Goal: Task Accomplishment & Management: Use online tool/utility

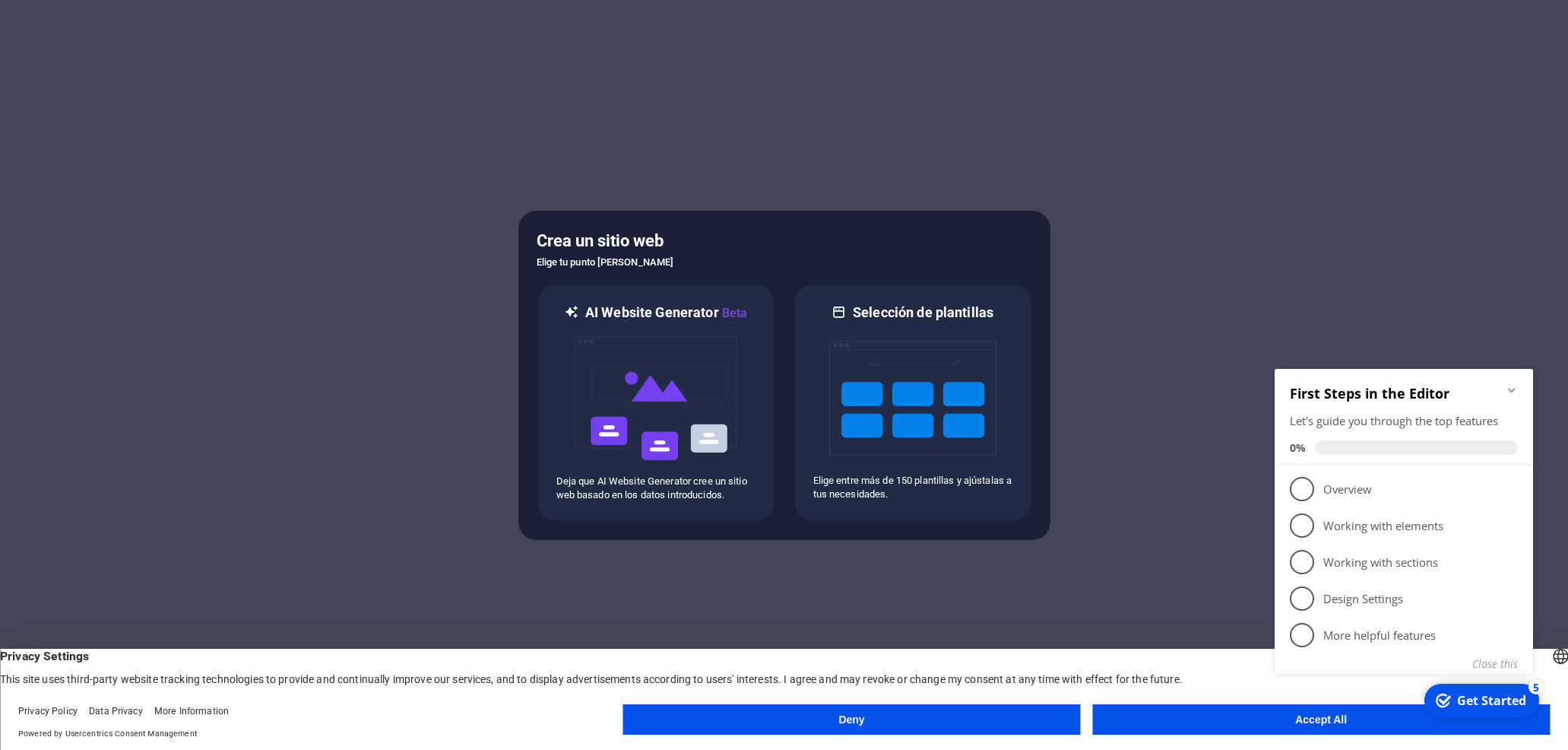
click at [1364, 718] on div "checkmark Get Started 5 First Steps in the Editor Let's guide you through the t…" at bounding box center [1407, 539] width 276 height 370
click at [1312, 720] on div "checkmark Get Started 5 First Steps in the Editor Let's guide you through the t…" at bounding box center [1407, 539] width 276 height 370
click at [1306, 489] on span "1" at bounding box center [1302, 489] width 24 height 24
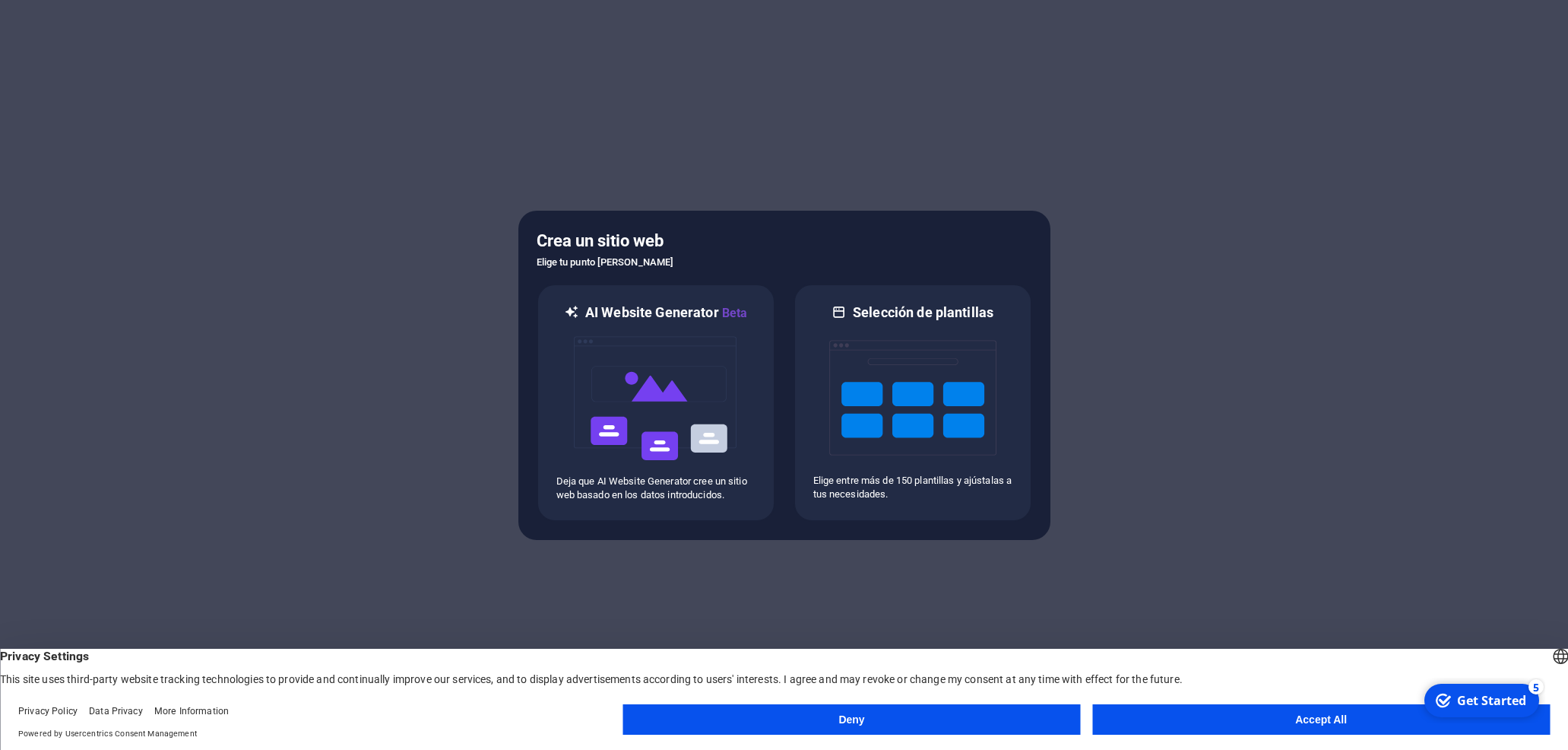
click at [1292, 714] on button "Accept All" at bounding box center [1321, 719] width 458 height 31
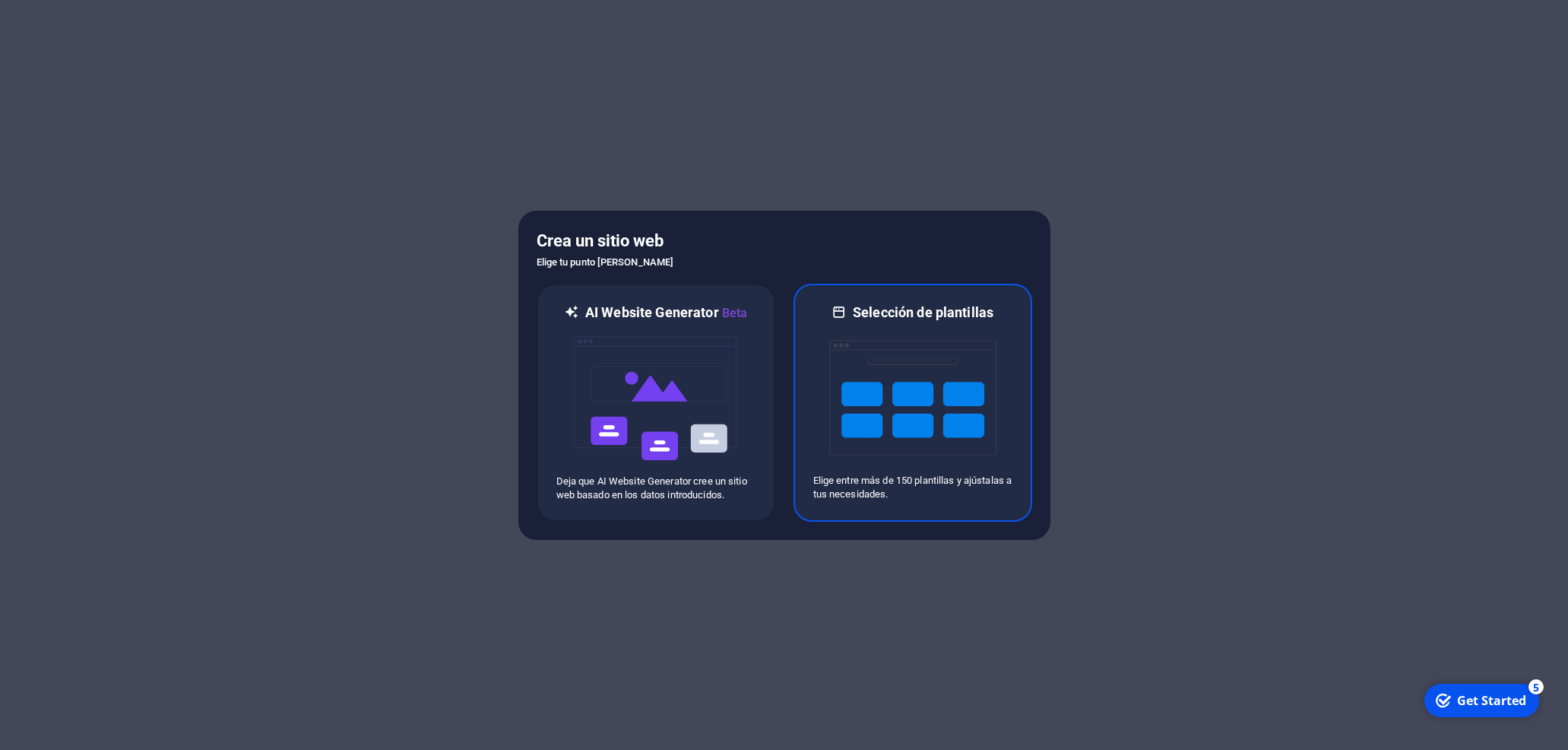
click at [927, 356] on img at bounding box center [912, 397] width 167 height 152
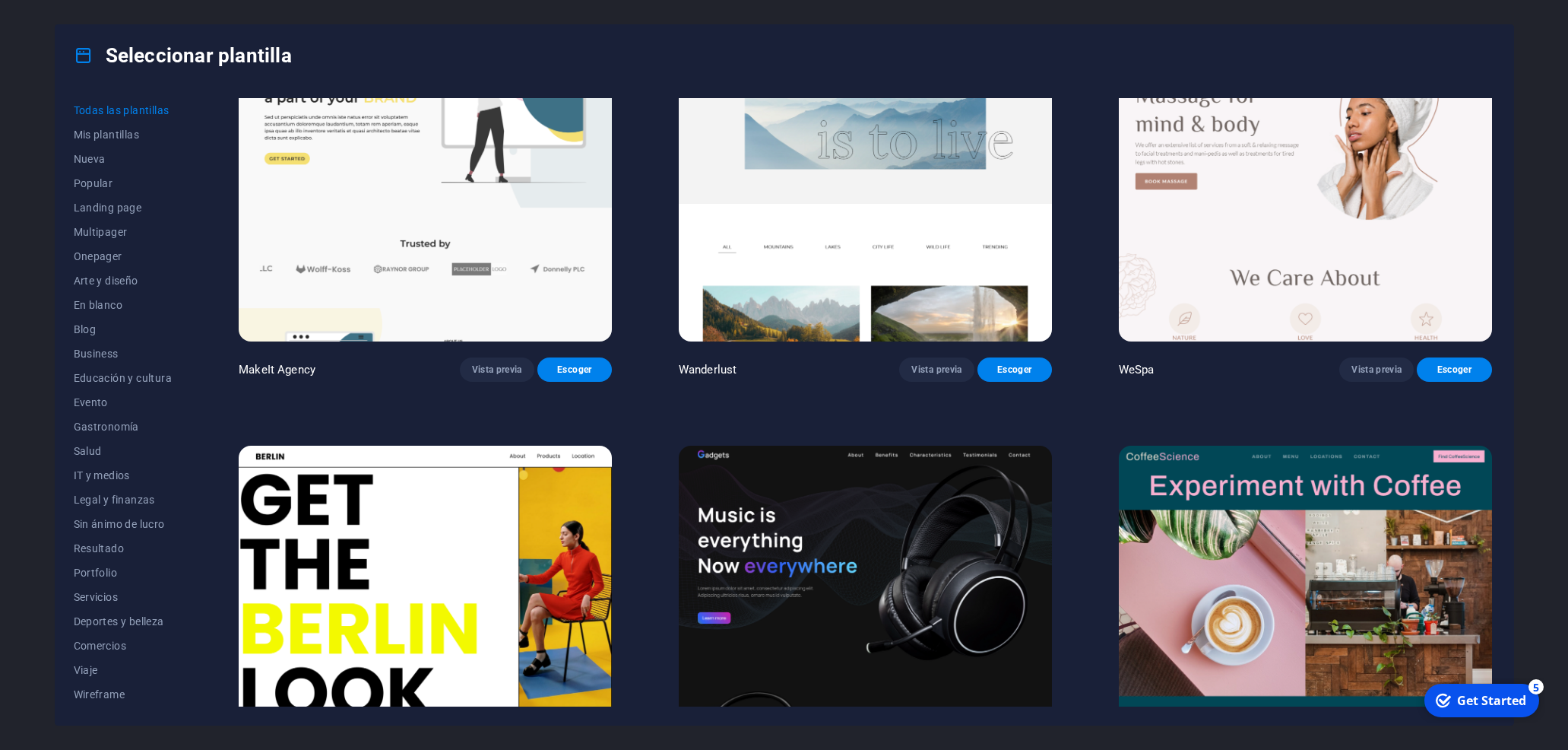
scroll to position [4584, 0]
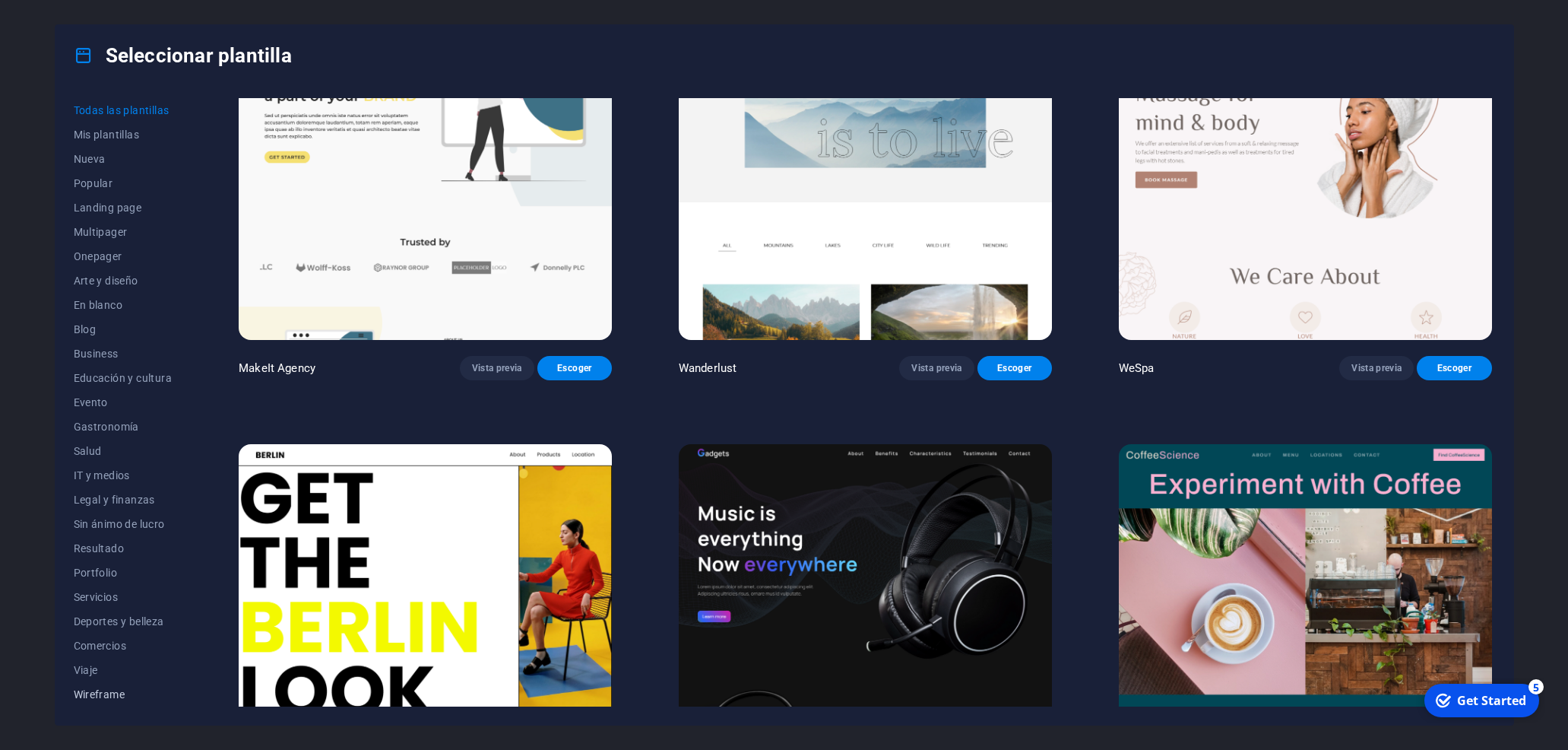
click at [110, 688] on button "Wireframe" at bounding box center [123, 693] width 99 height 24
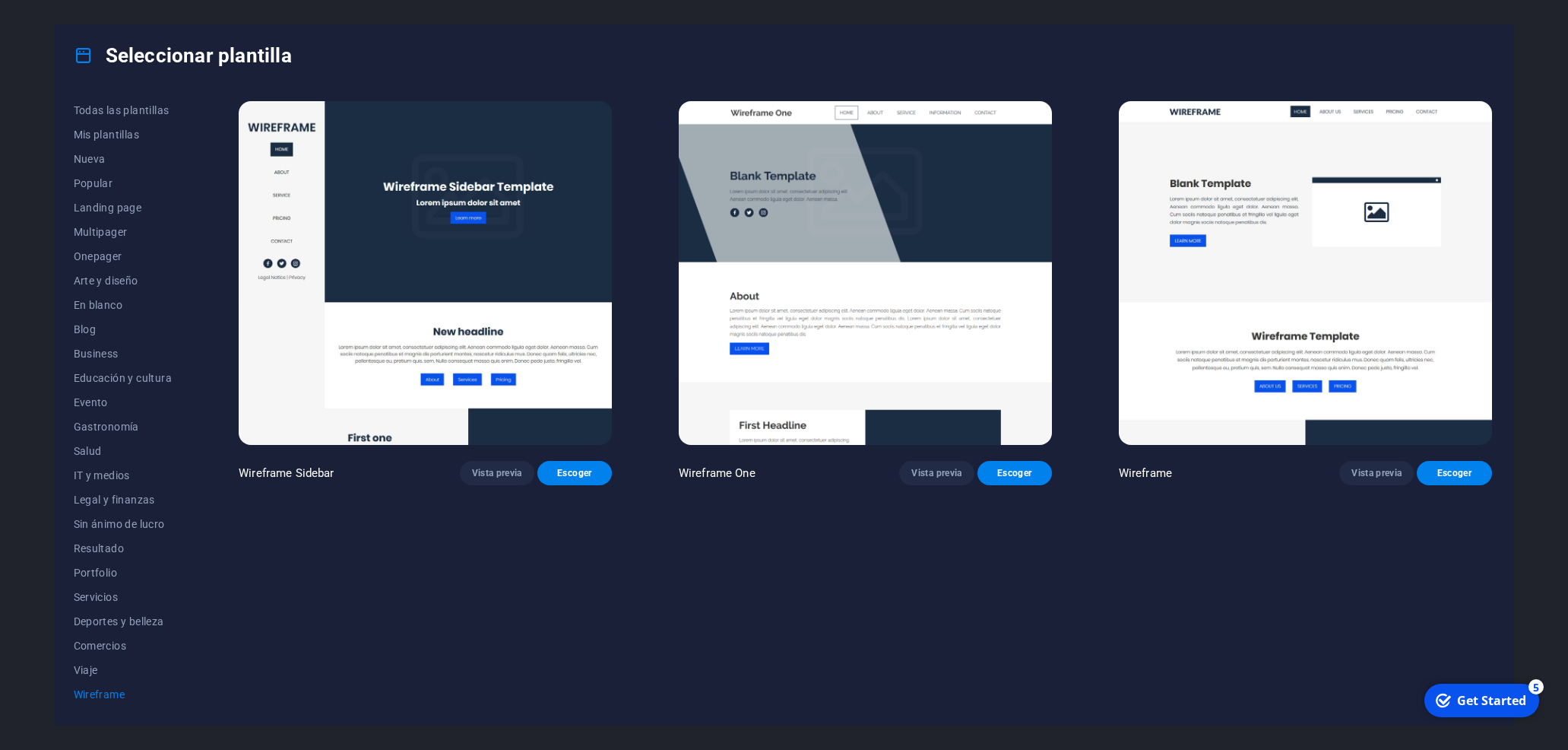
scroll to position [0, 0]
click at [81, 159] on span "Nueva" at bounding box center [123, 159] width 99 height 12
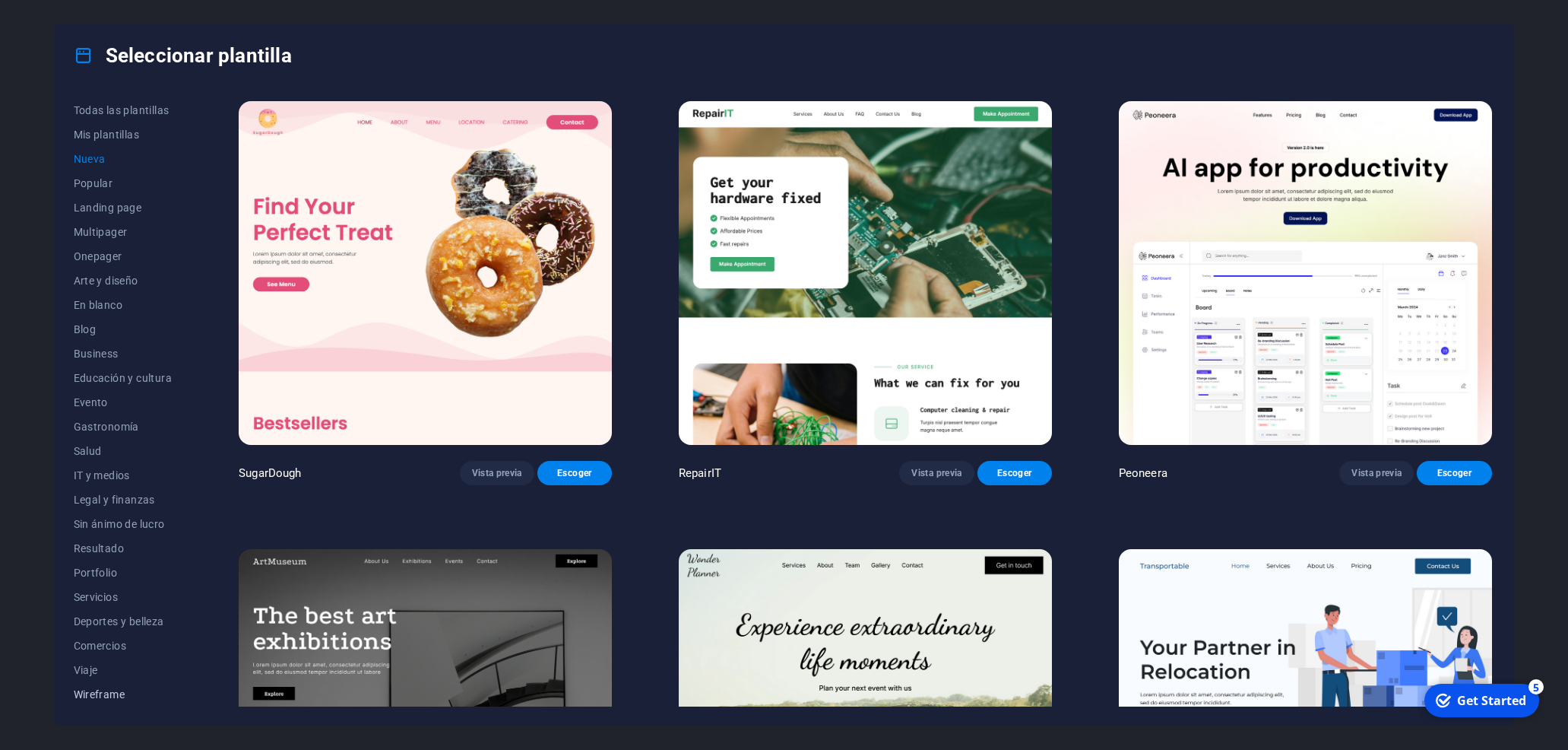
click at [117, 690] on span "Wireframe" at bounding box center [123, 694] width 99 height 12
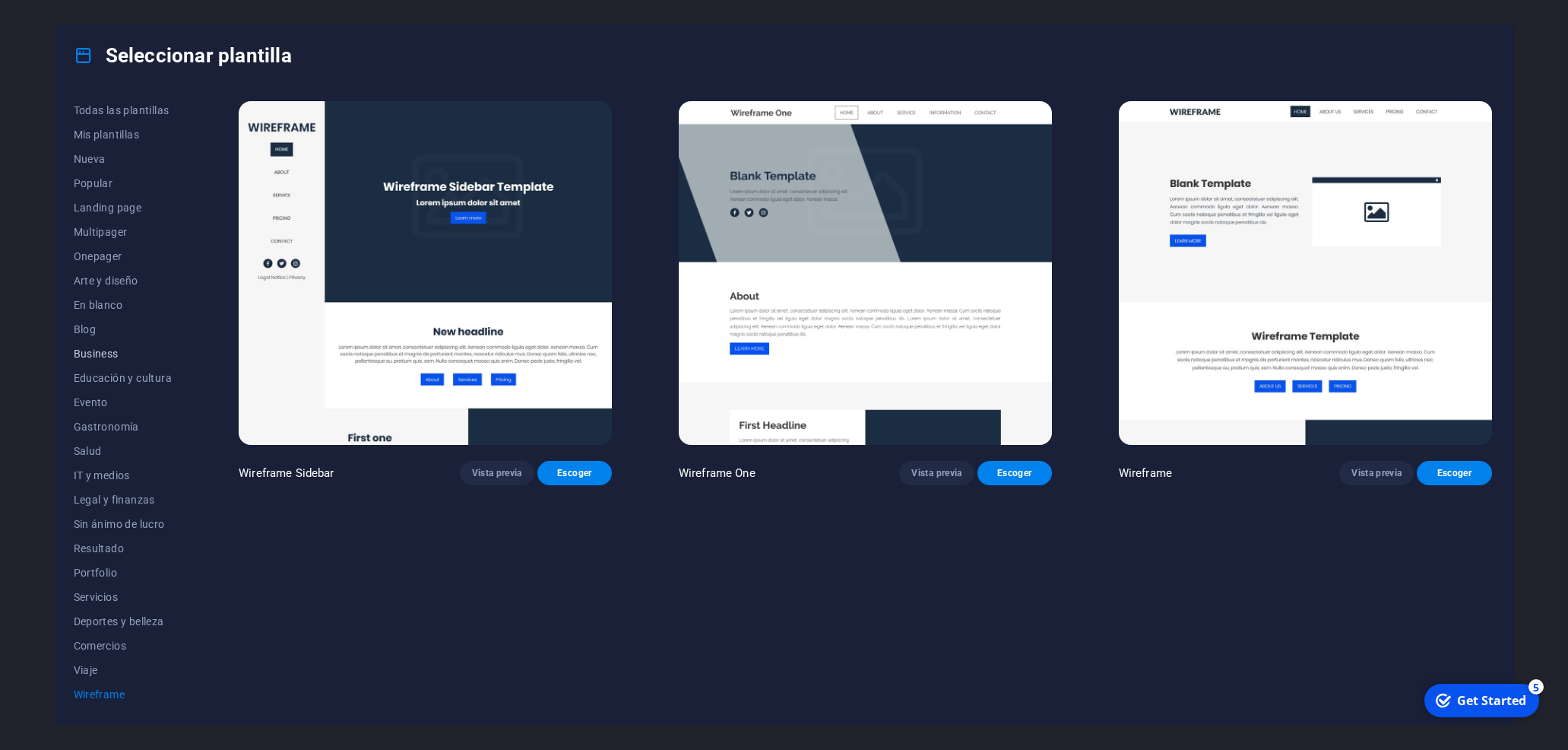
click at [92, 348] on span "Business" at bounding box center [123, 353] width 99 height 12
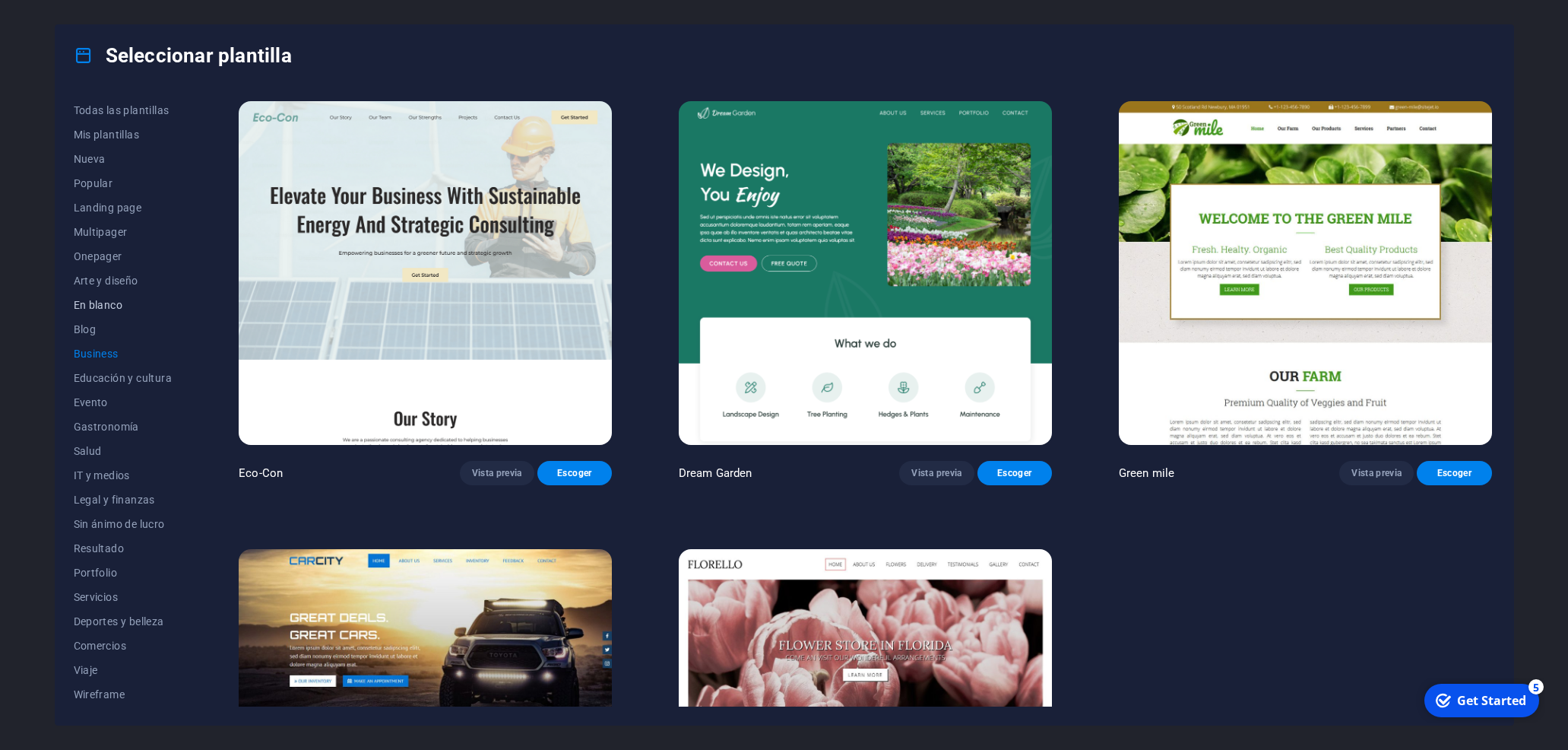
click at [92, 295] on button "En blanco" at bounding box center [123, 305] width 99 height 24
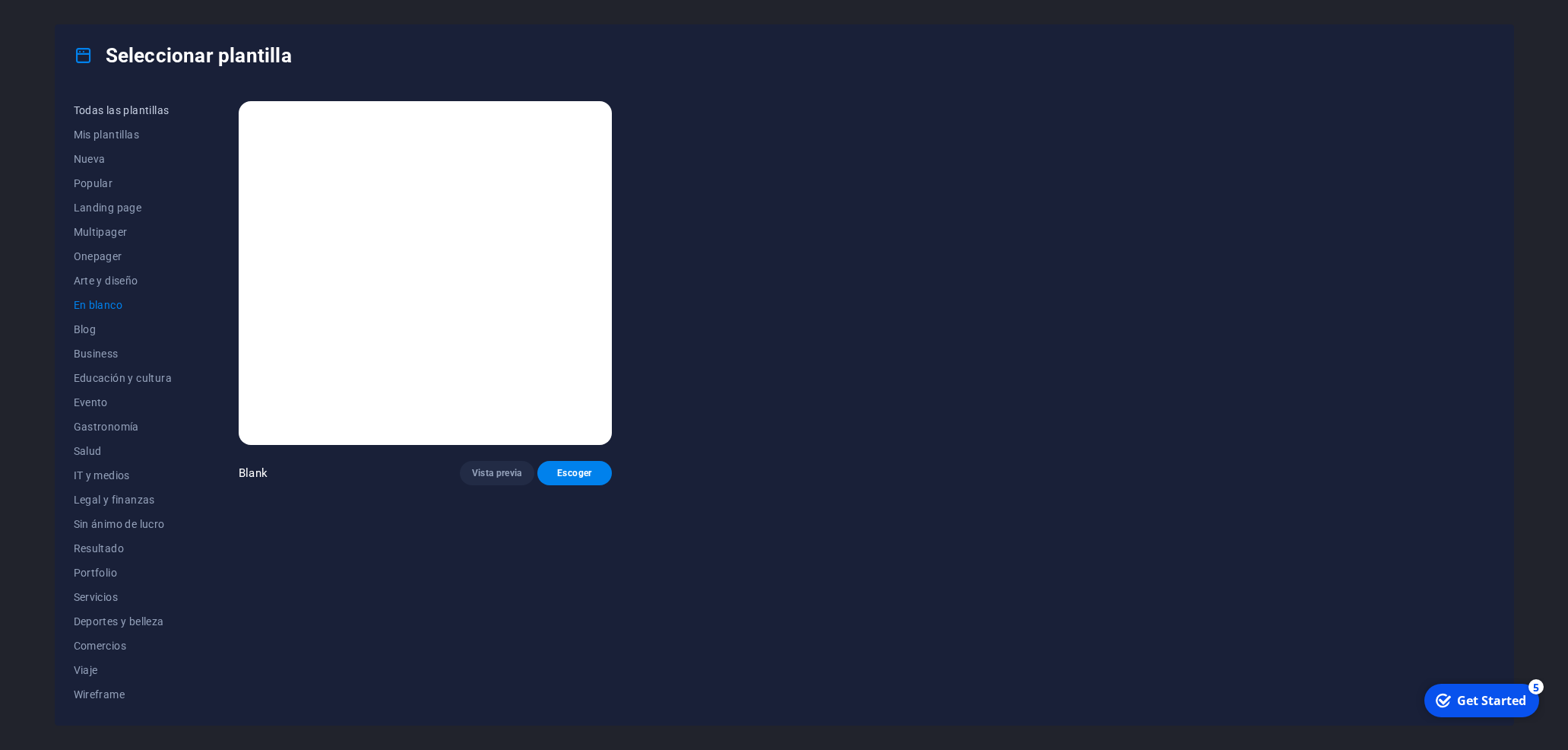
click at [109, 105] on span "Todas las plantillas" at bounding box center [123, 110] width 99 height 12
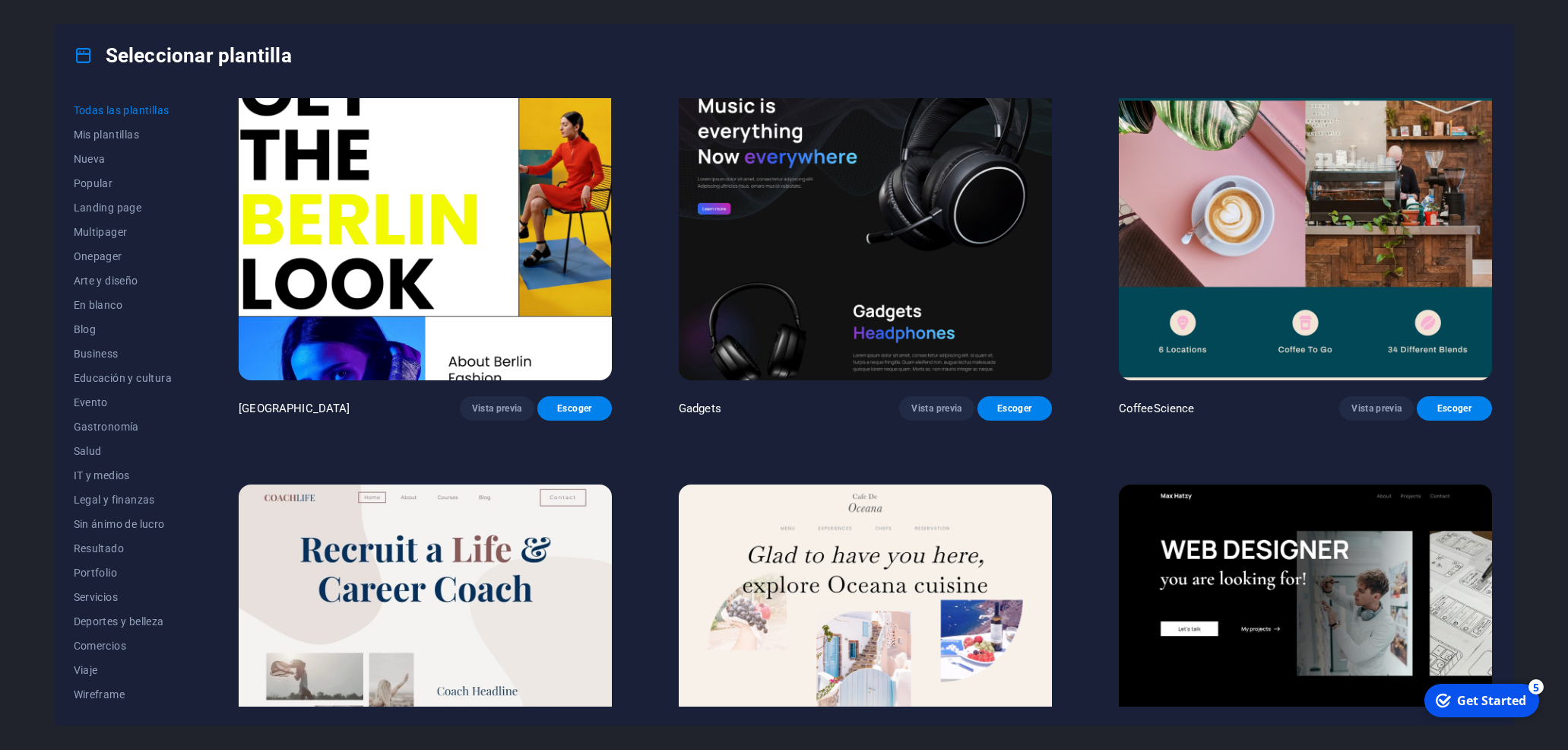
scroll to position [4994, 0]
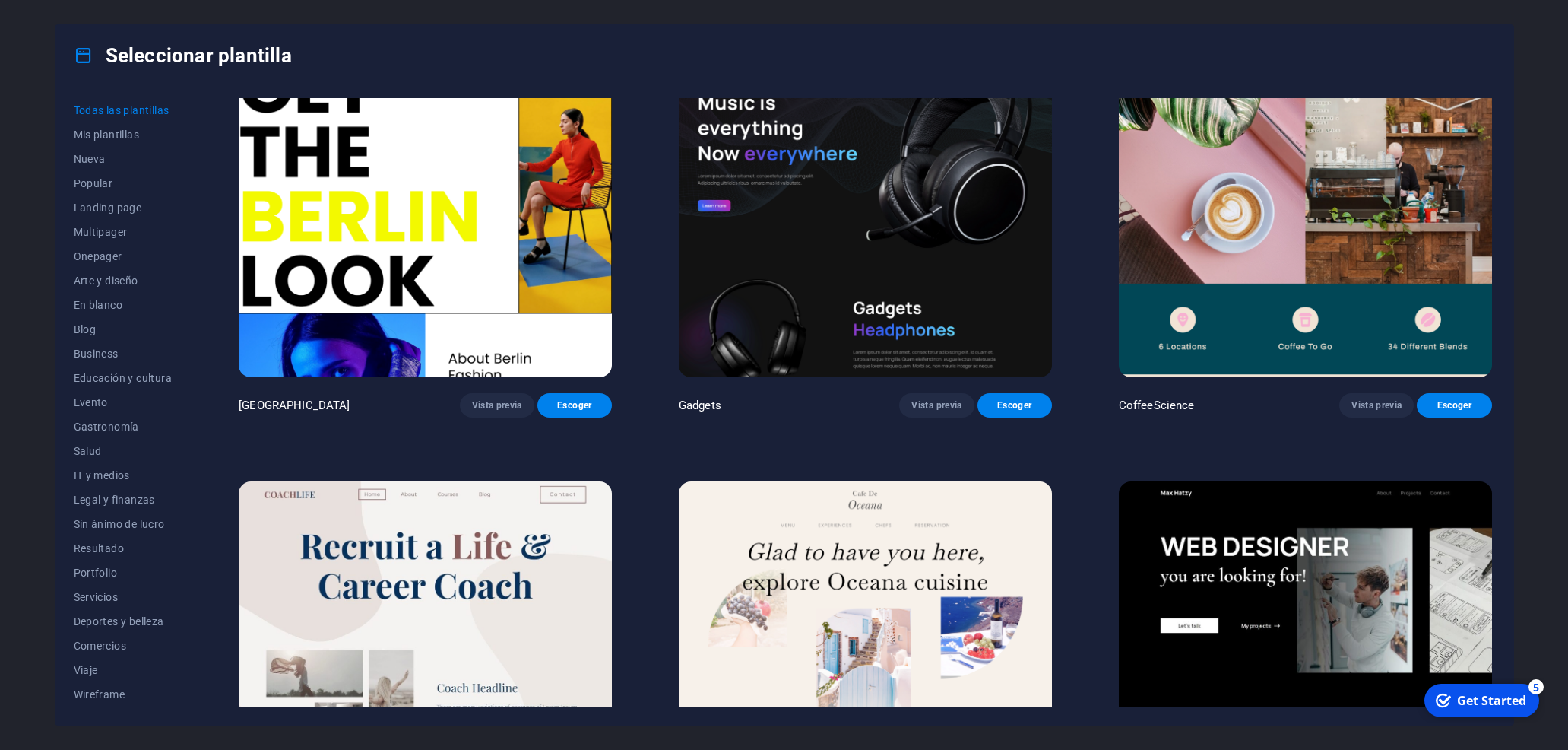
click at [1491, 697] on div "Get Started" at bounding box center [1491, 700] width 69 height 17
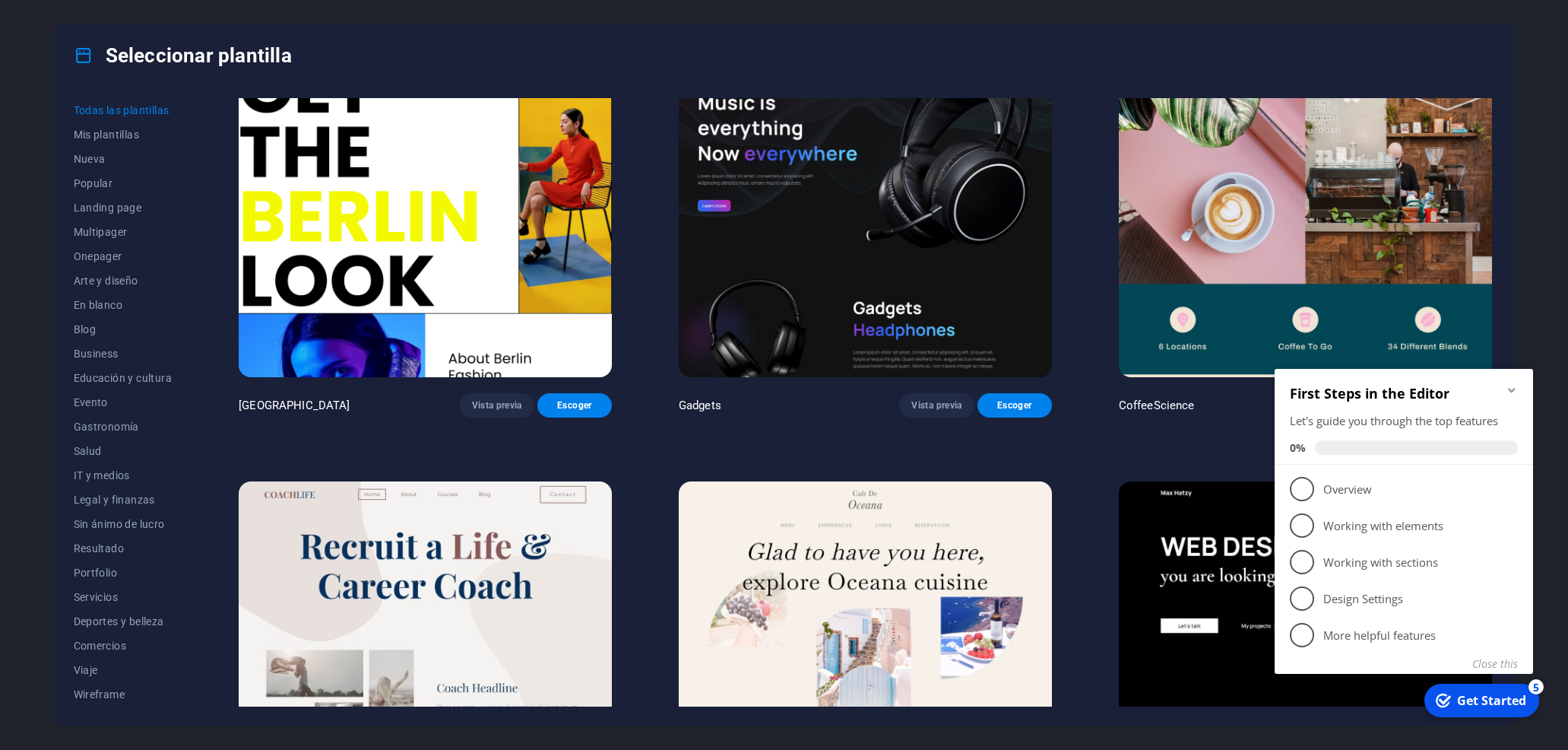
click at [1491, 697] on div "Get Started" at bounding box center [1491, 700] width 69 height 17
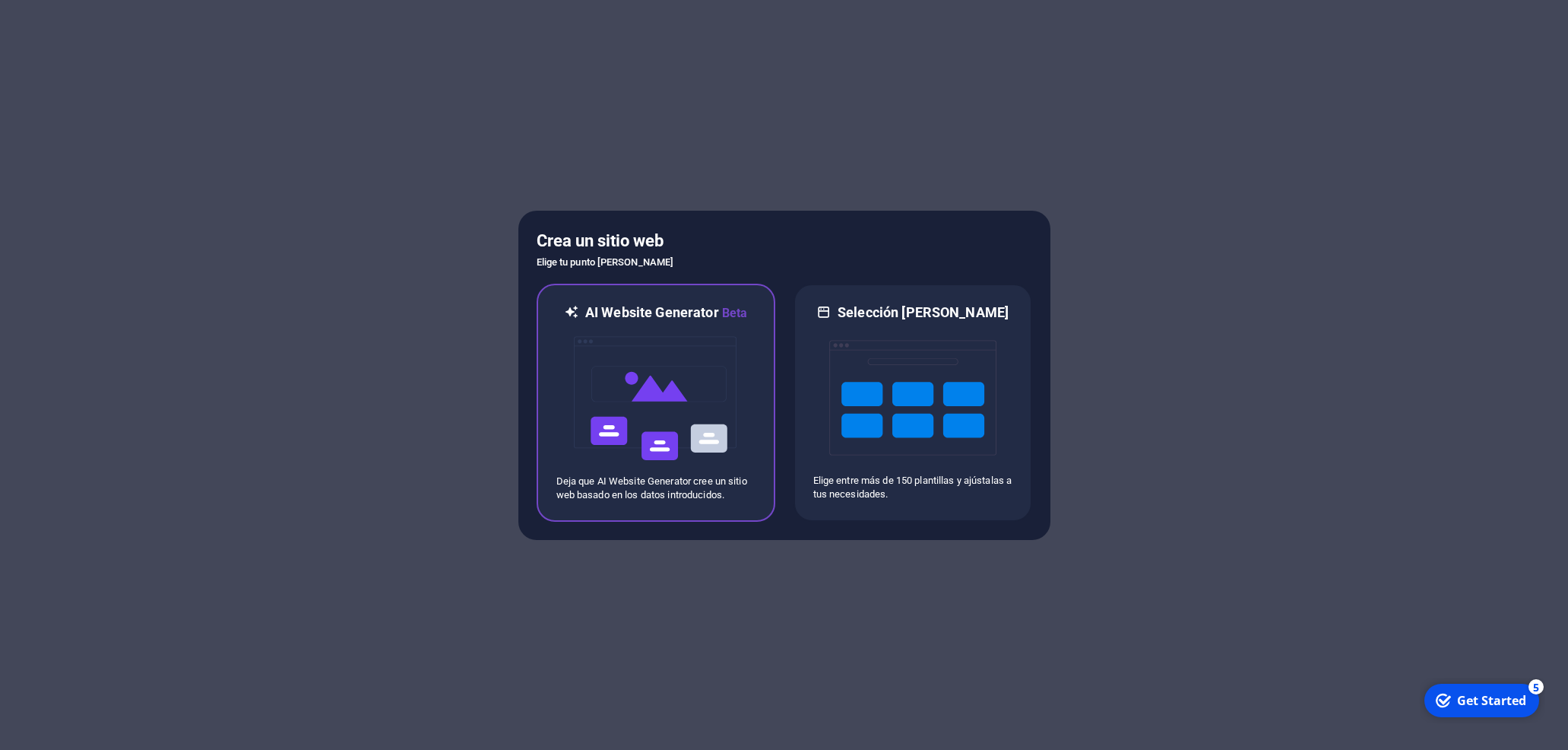
click at [676, 355] on img at bounding box center [656, 398] width 167 height 152
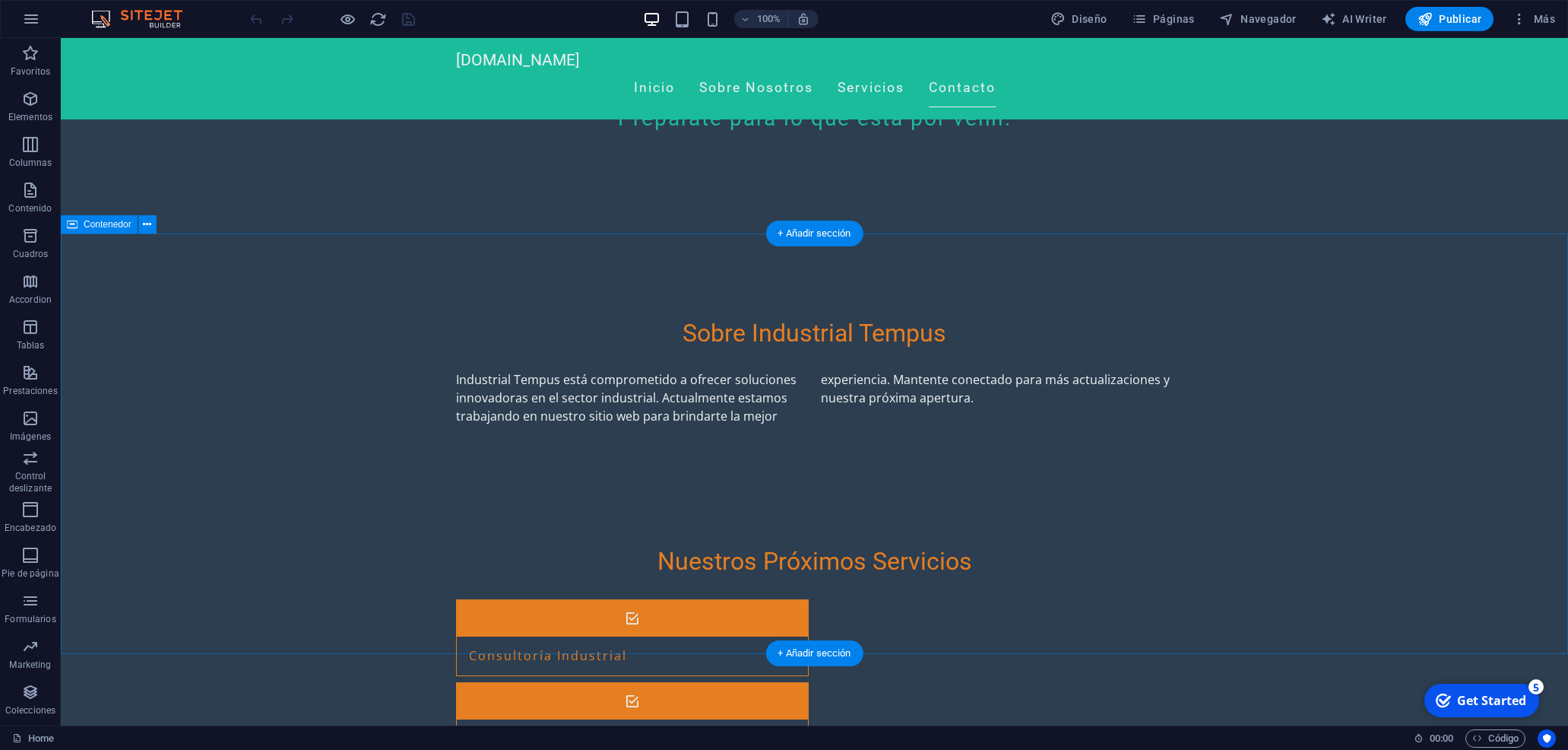
scroll to position [698, 0]
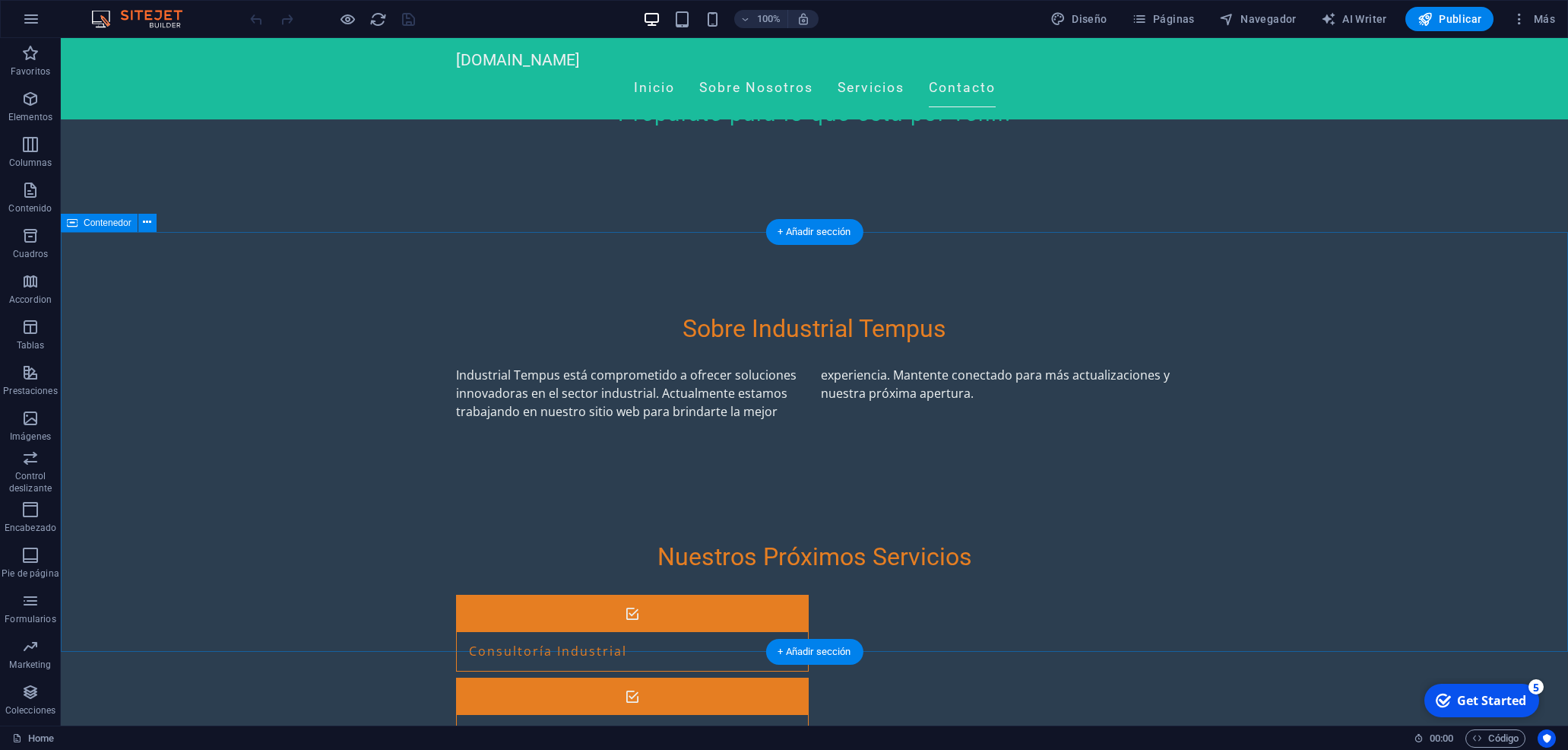
click at [150, 224] on icon at bounding box center [147, 222] width 8 height 16
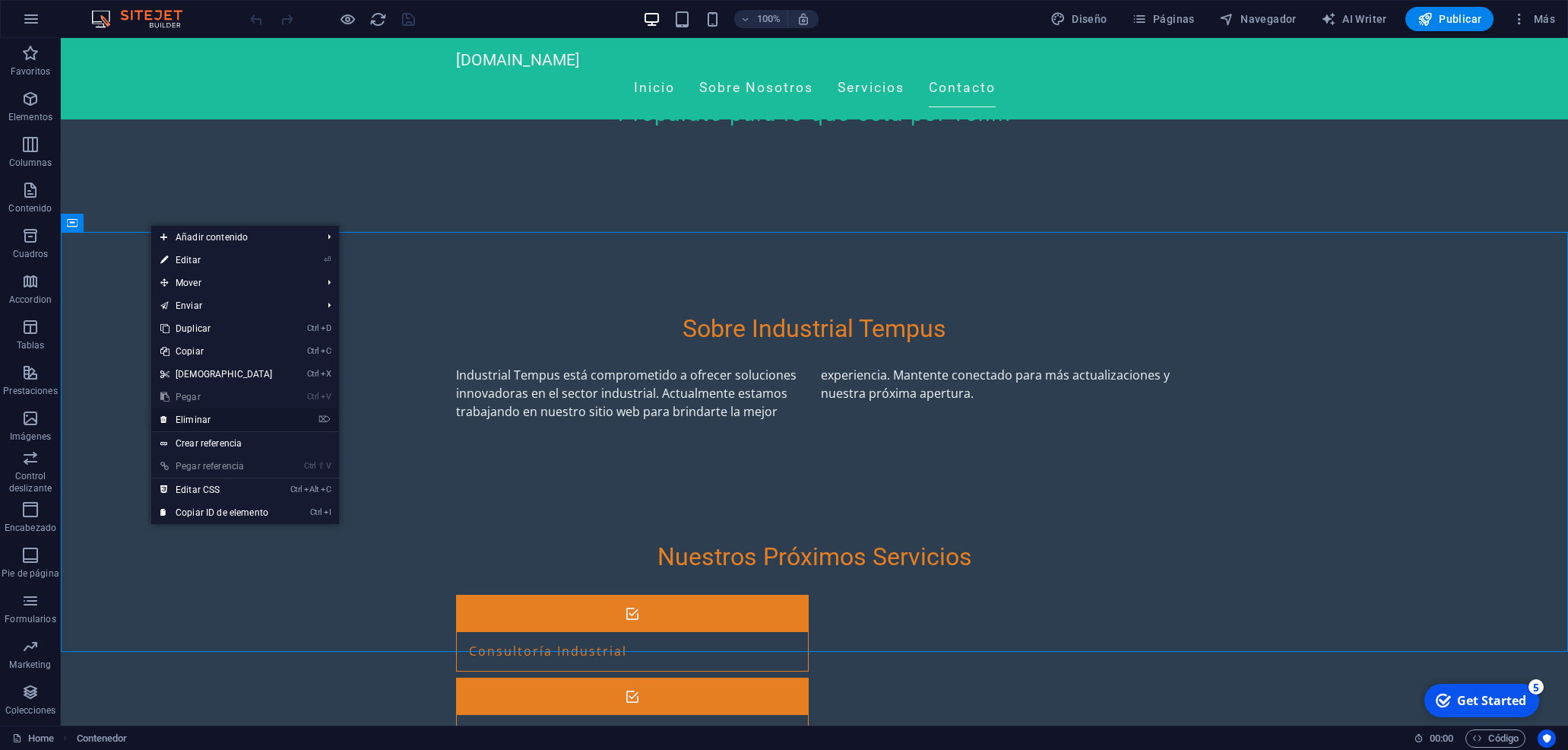
click at [236, 416] on link "⌦ Eliminar" at bounding box center [216, 419] width 131 height 22
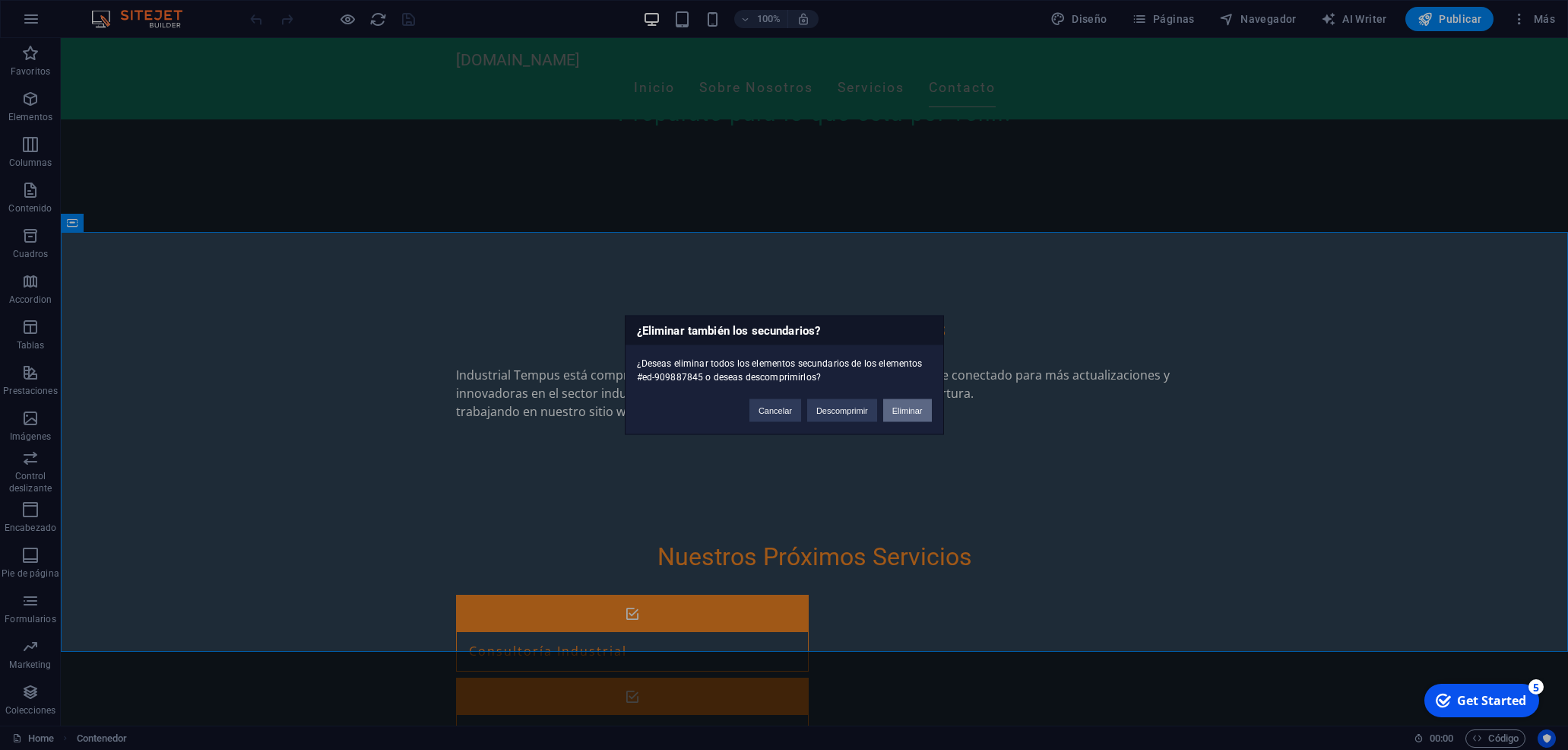
click at [920, 410] on button "Eliminar" at bounding box center [907, 410] width 48 height 22
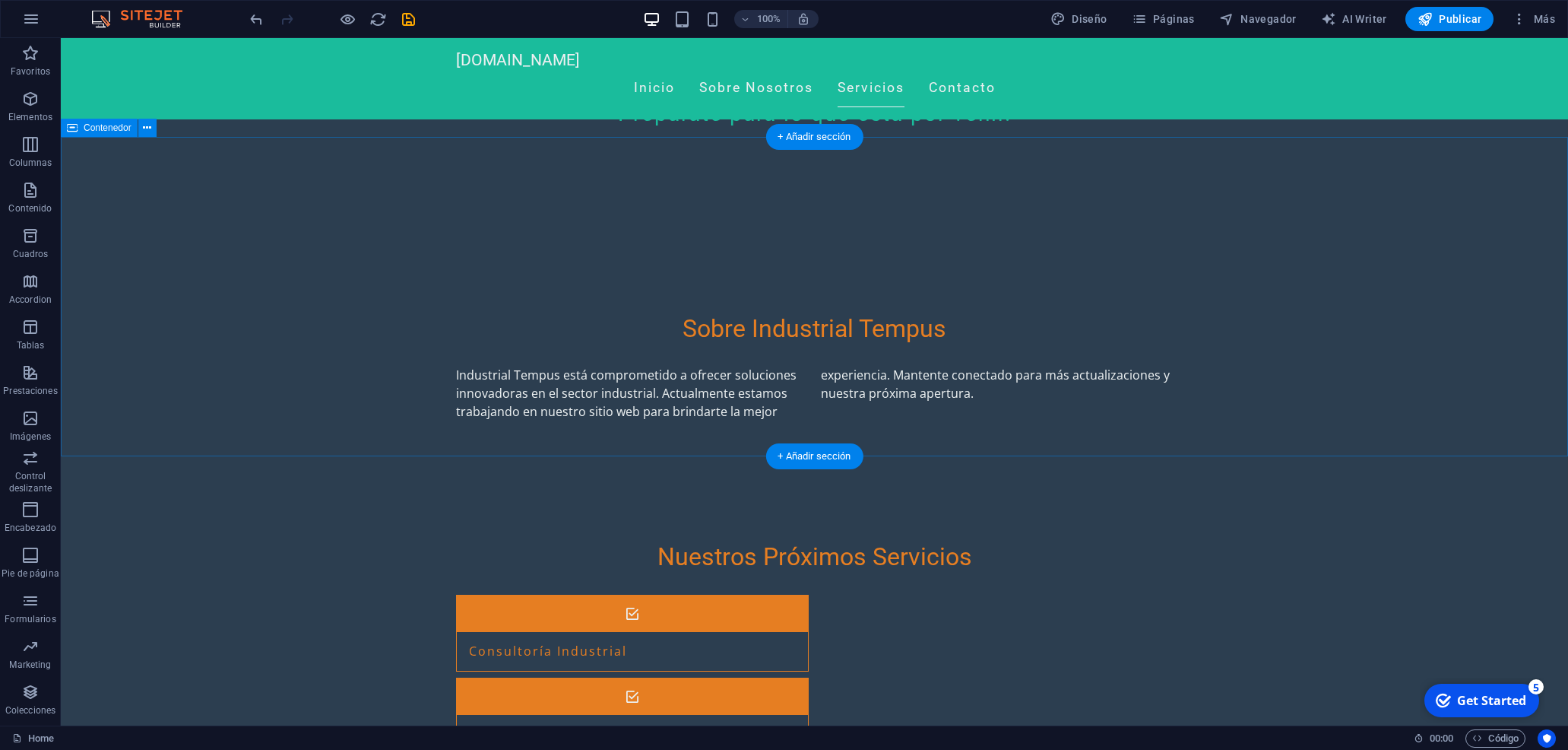
scroll to position [473, 0]
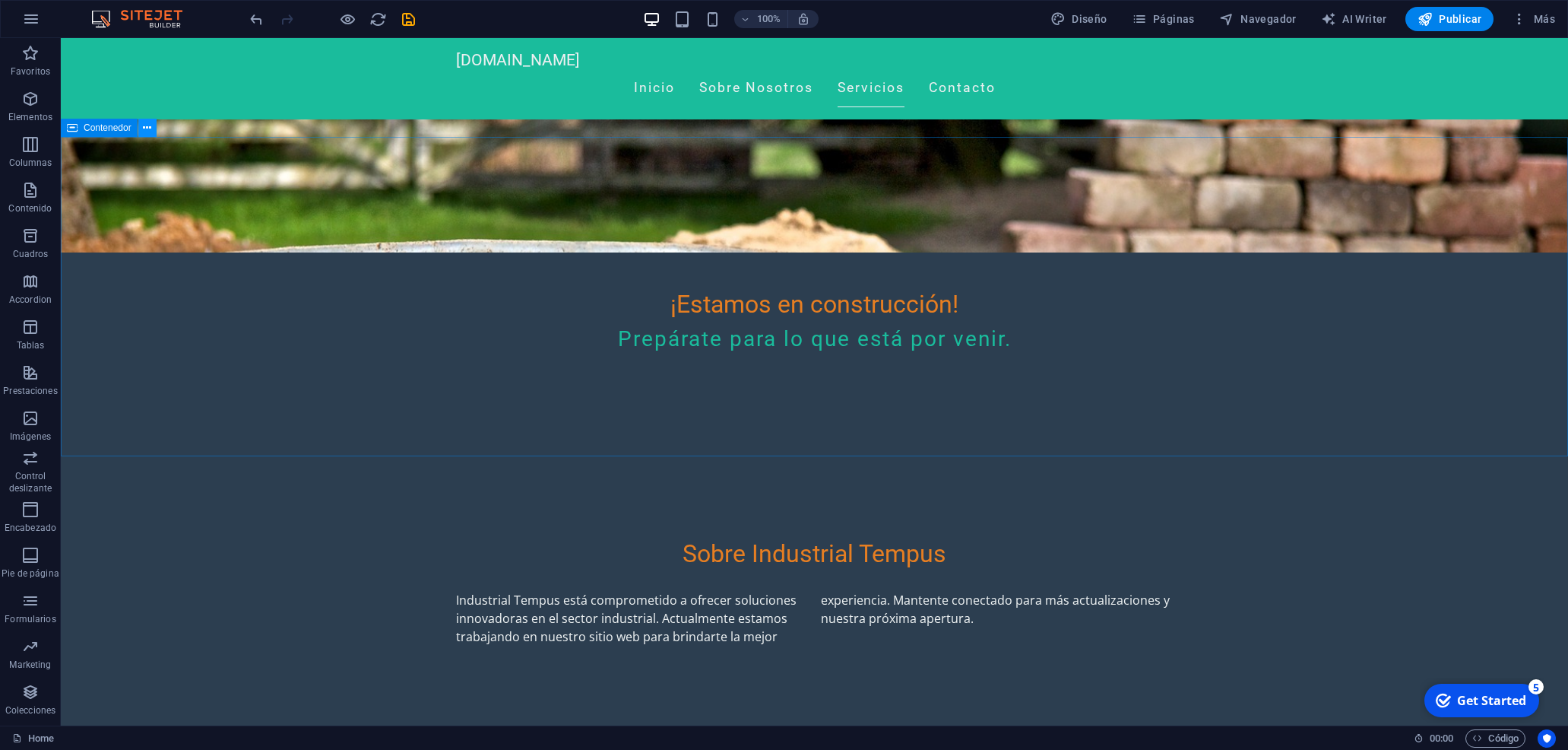
click at [151, 127] on icon at bounding box center [147, 127] width 8 height 16
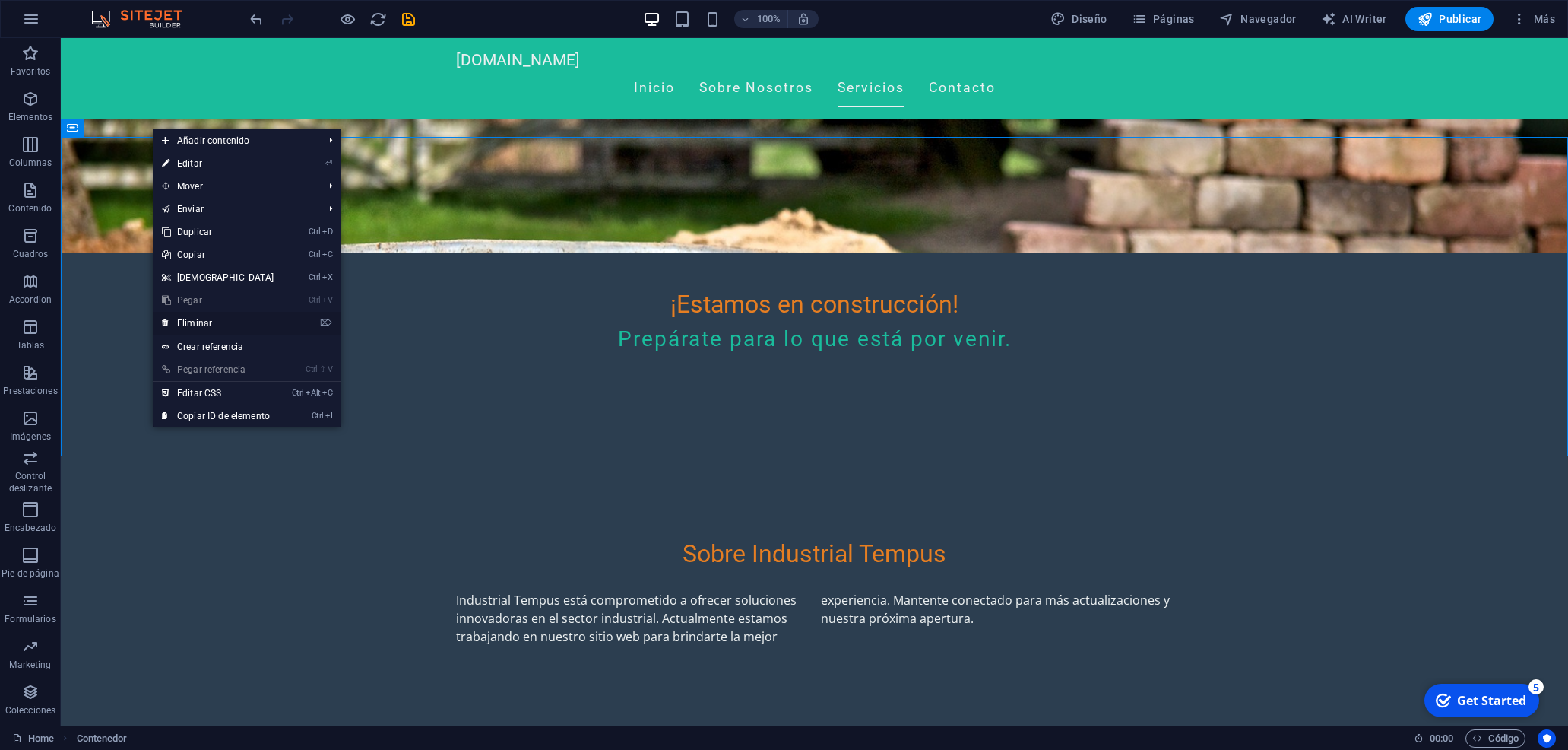
click at [229, 321] on link "⌦ Eliminar" at bounding box center [218, 322] width 131 height 22
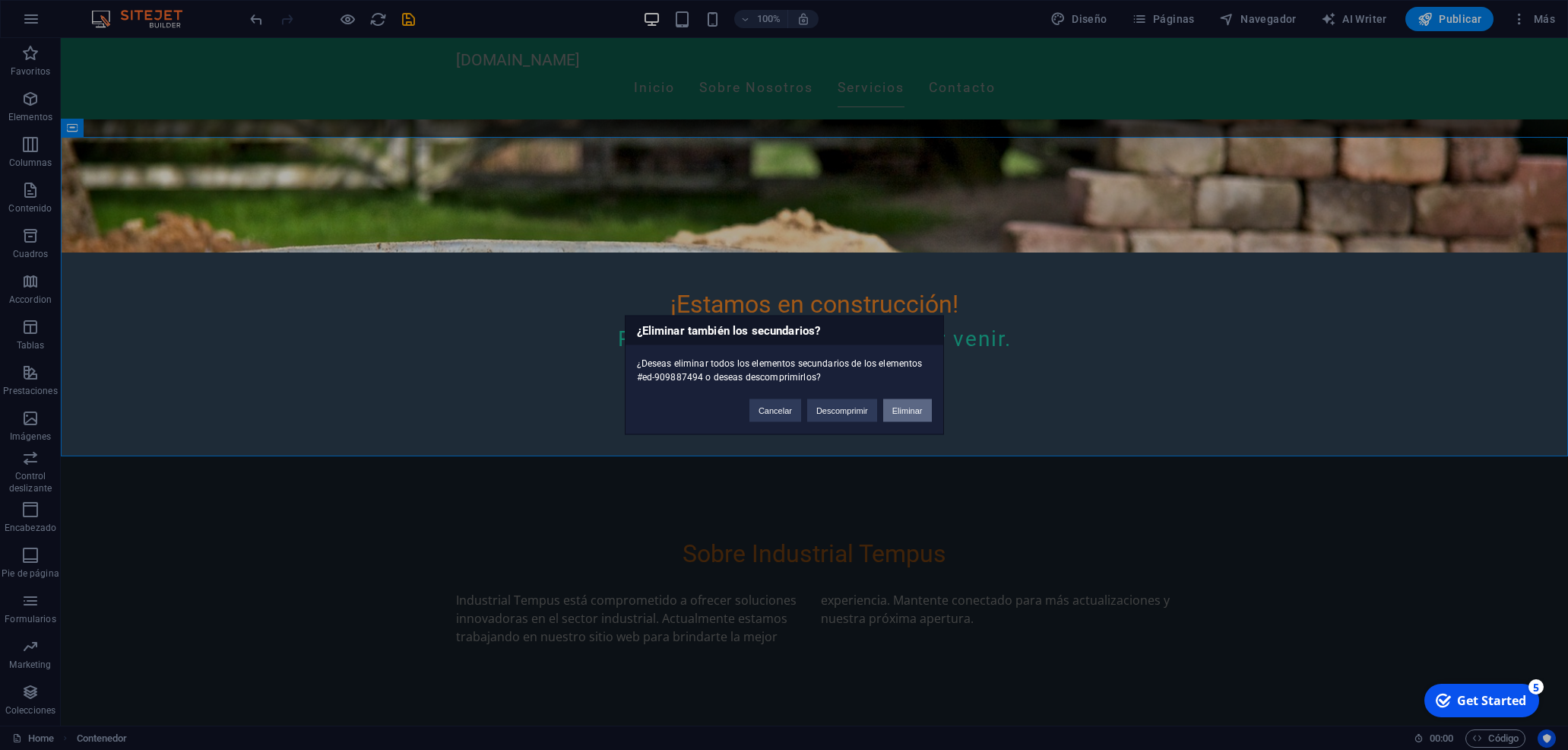
click at [909, 413] on button "Eliminar" at bounding box center [907, 410] width 48 height 22
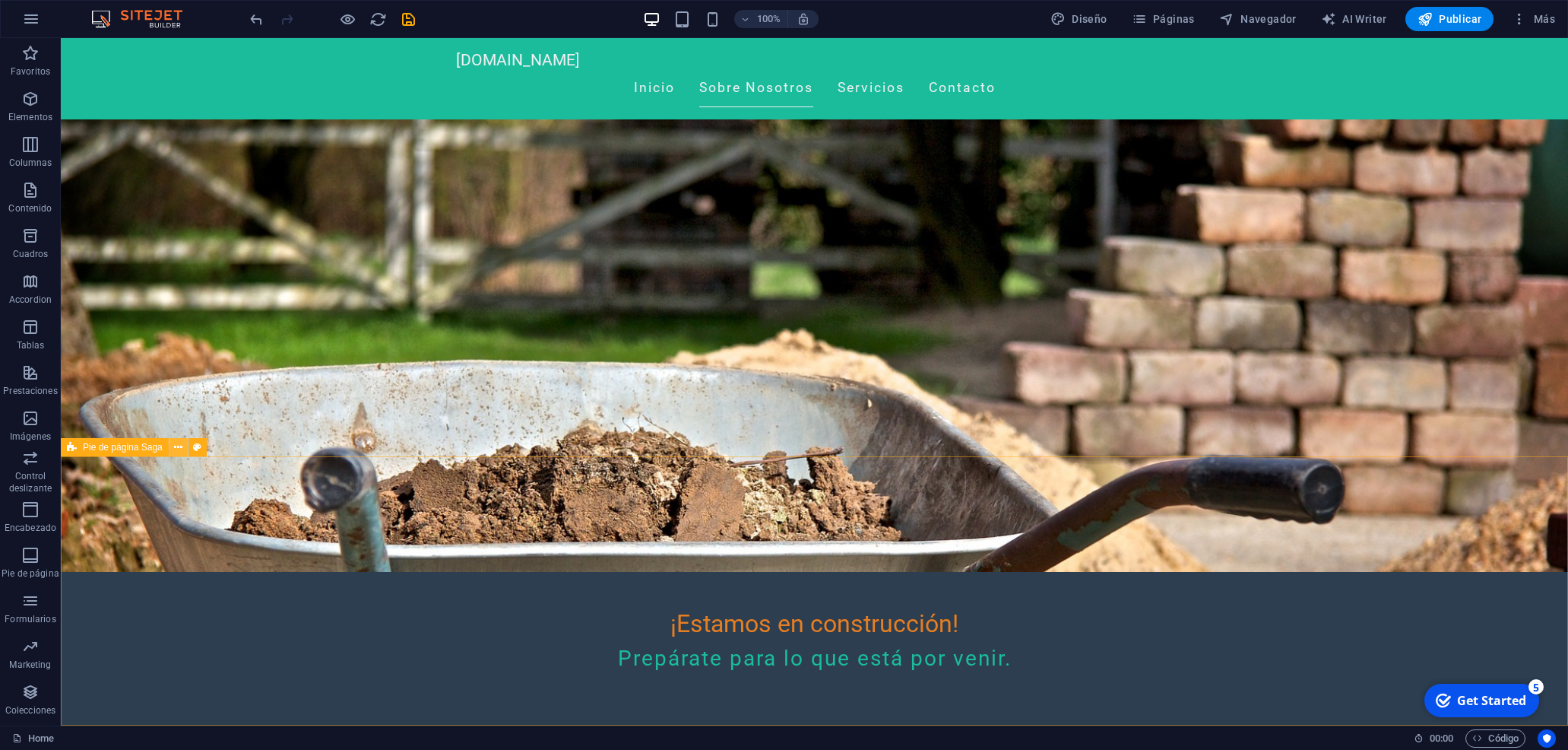
click at [178, 447] on icon at bounding box center [178, 447] width 8 height 16
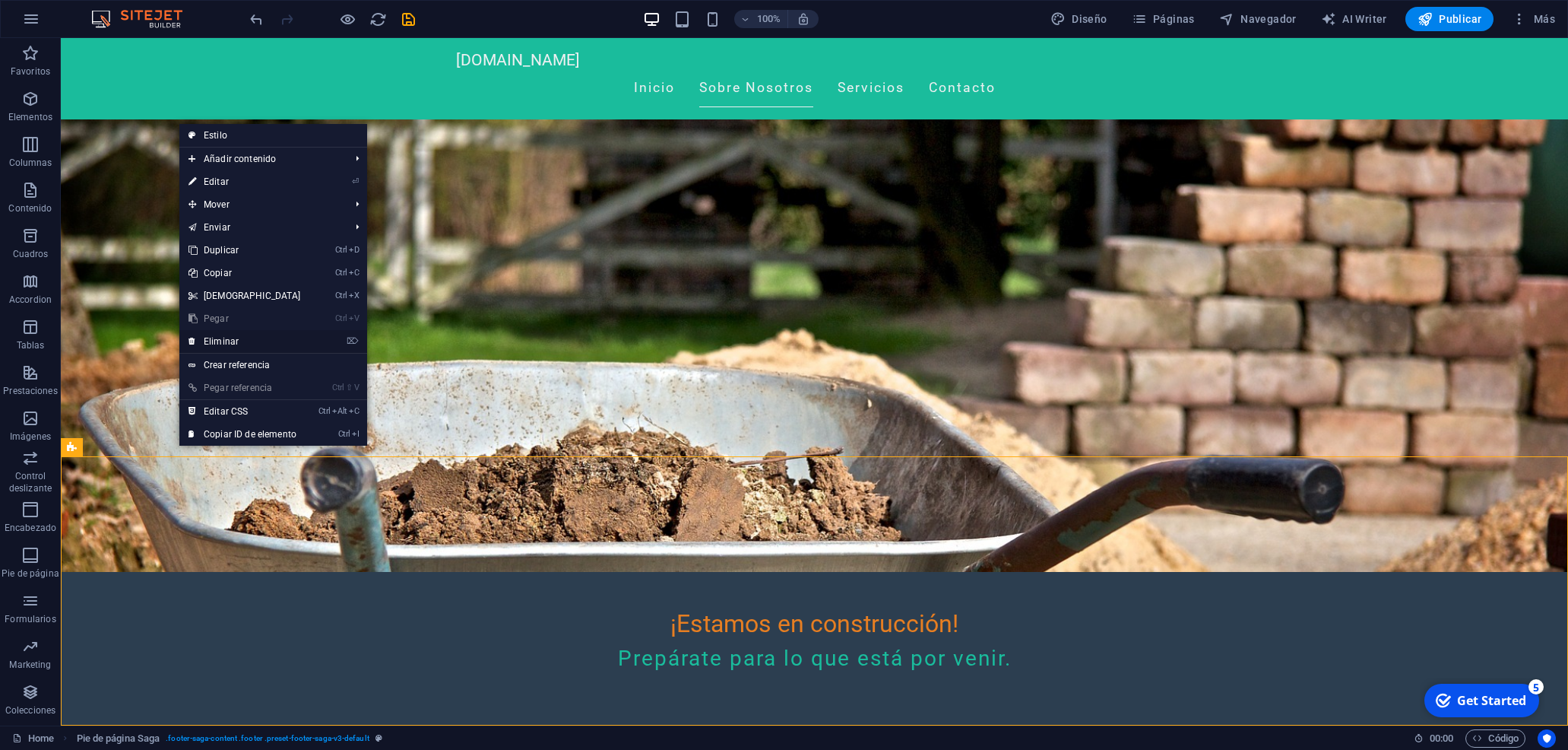
click at [211, 341] on link "⌦ Eliminar" at bounding box center [245, 340] width 131 height 22
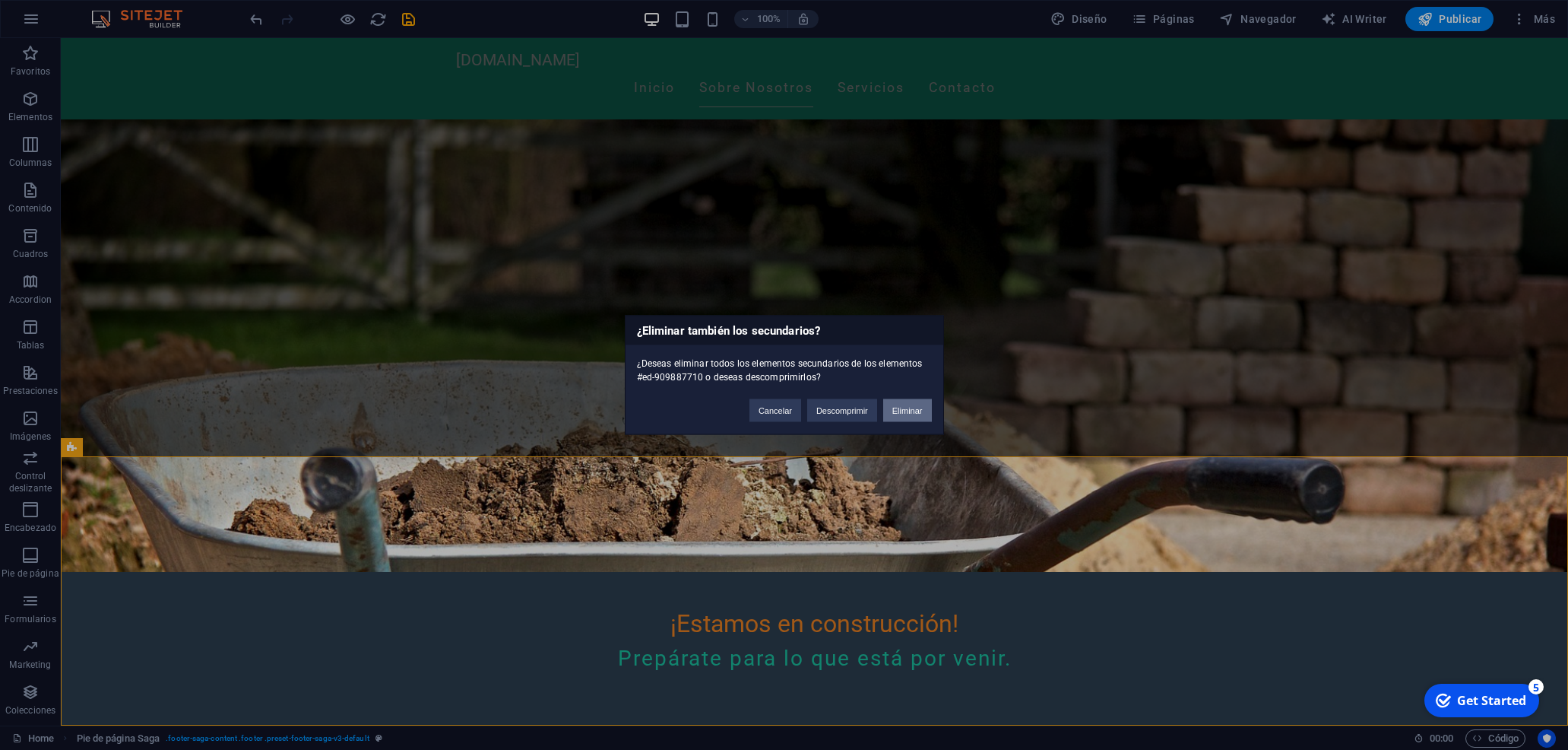
click at [911, 413] on button "Eliminar" at bounding box center [907, 410] width 48 height 22
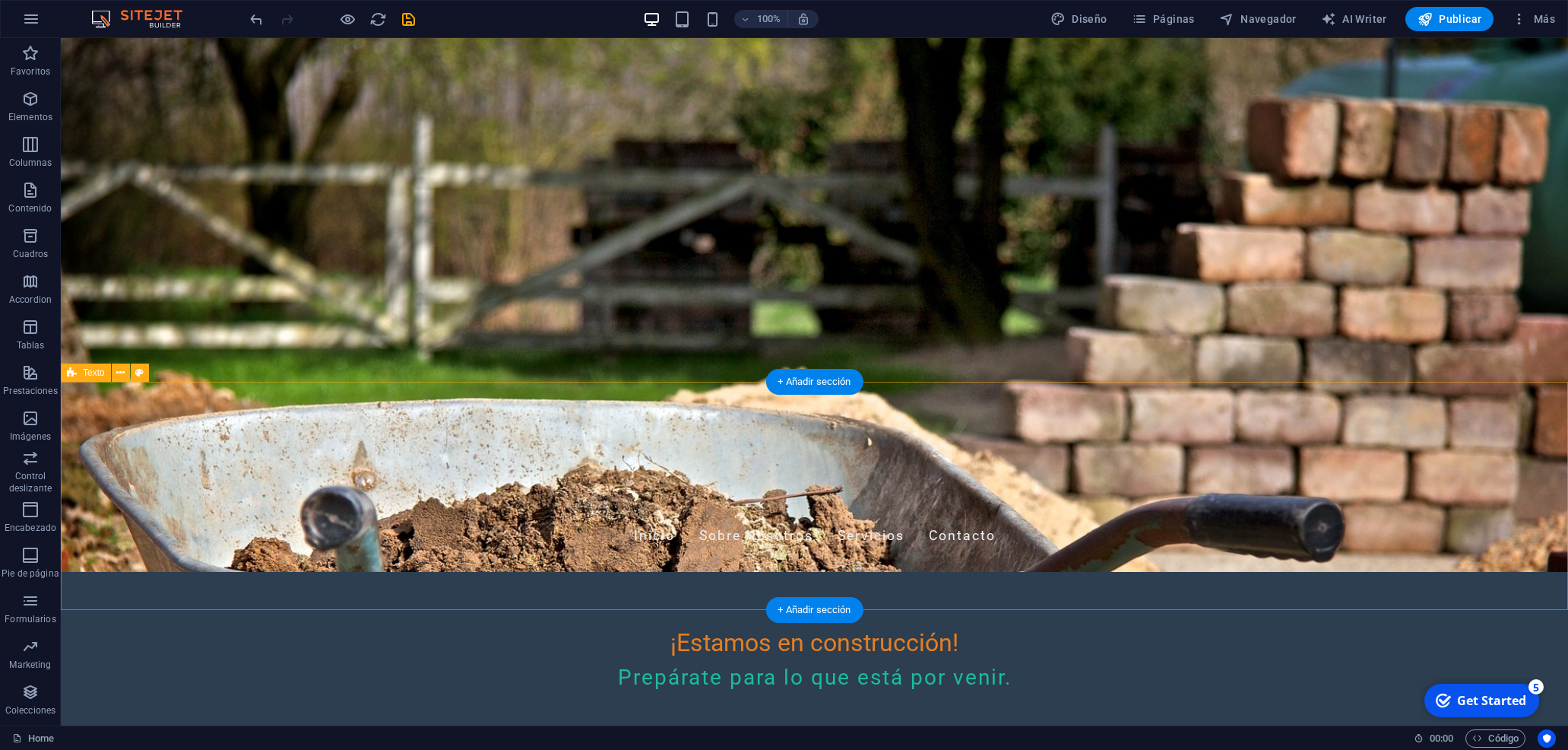
scroll to position [0, 0]
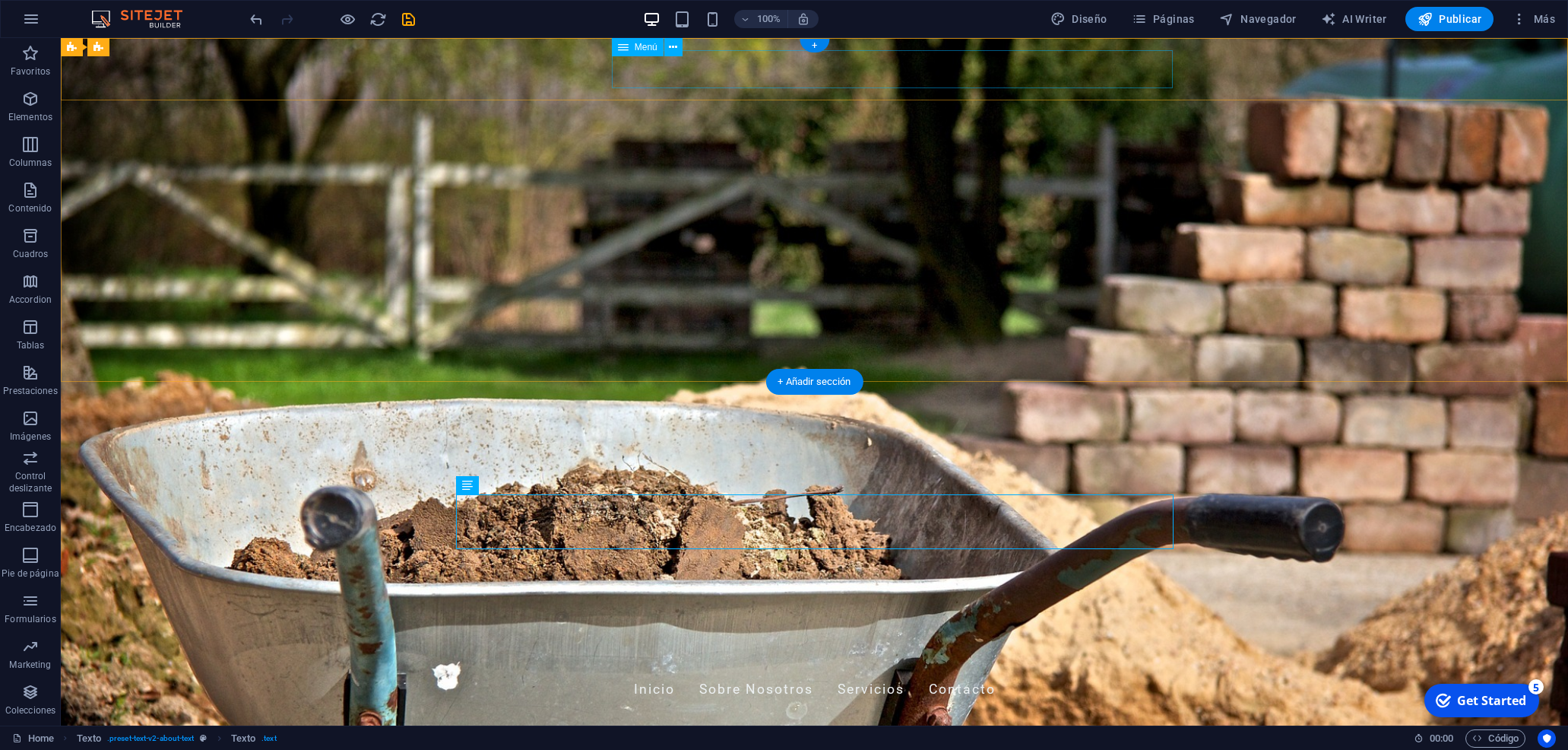
click at [951, 671] on nav "Inicio Sobre Nosotros Servicios Contacto" at bounding box center [815, 690] width 717 height 38
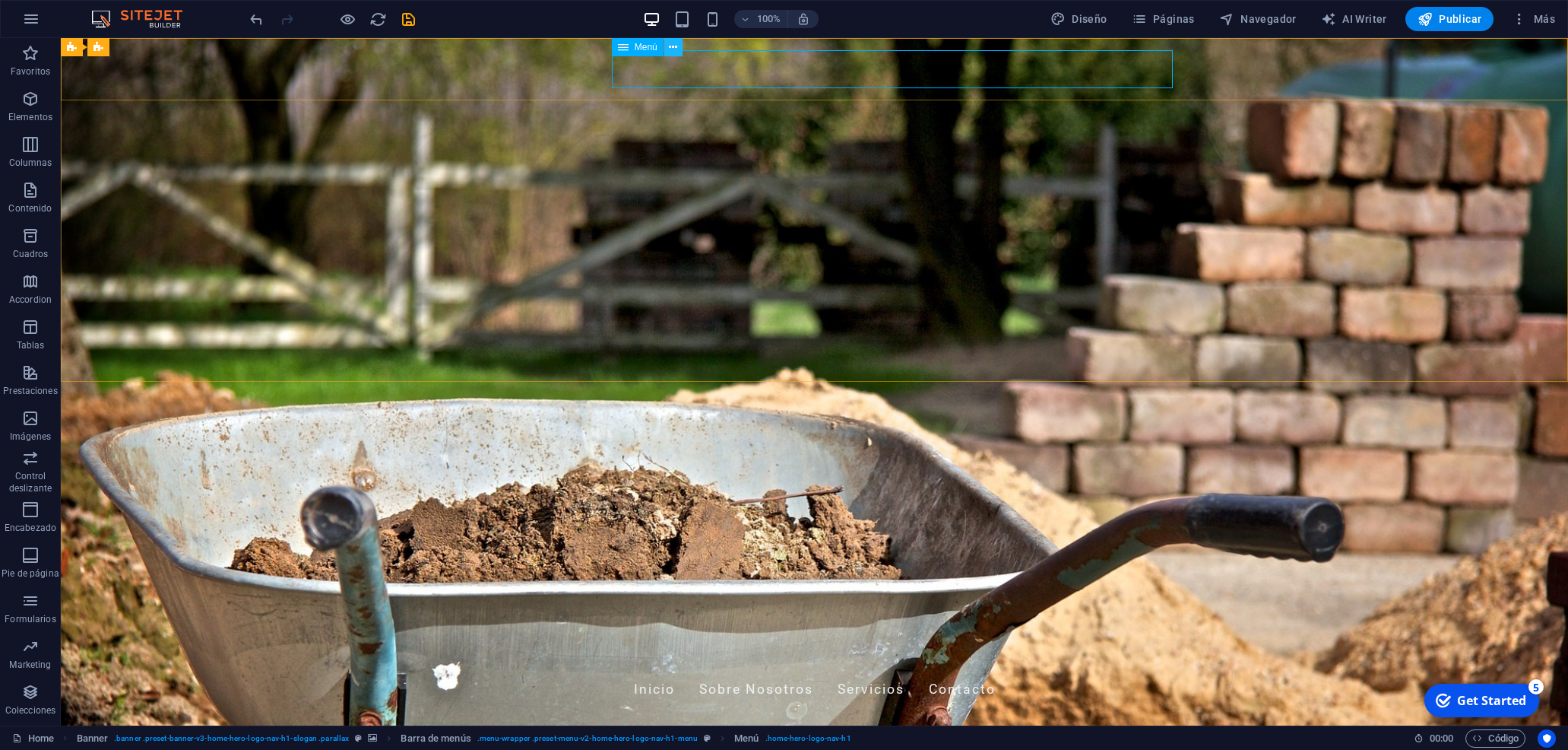
click at [676, 47] on icon at bounding box center [673, 47] width 8 height 16
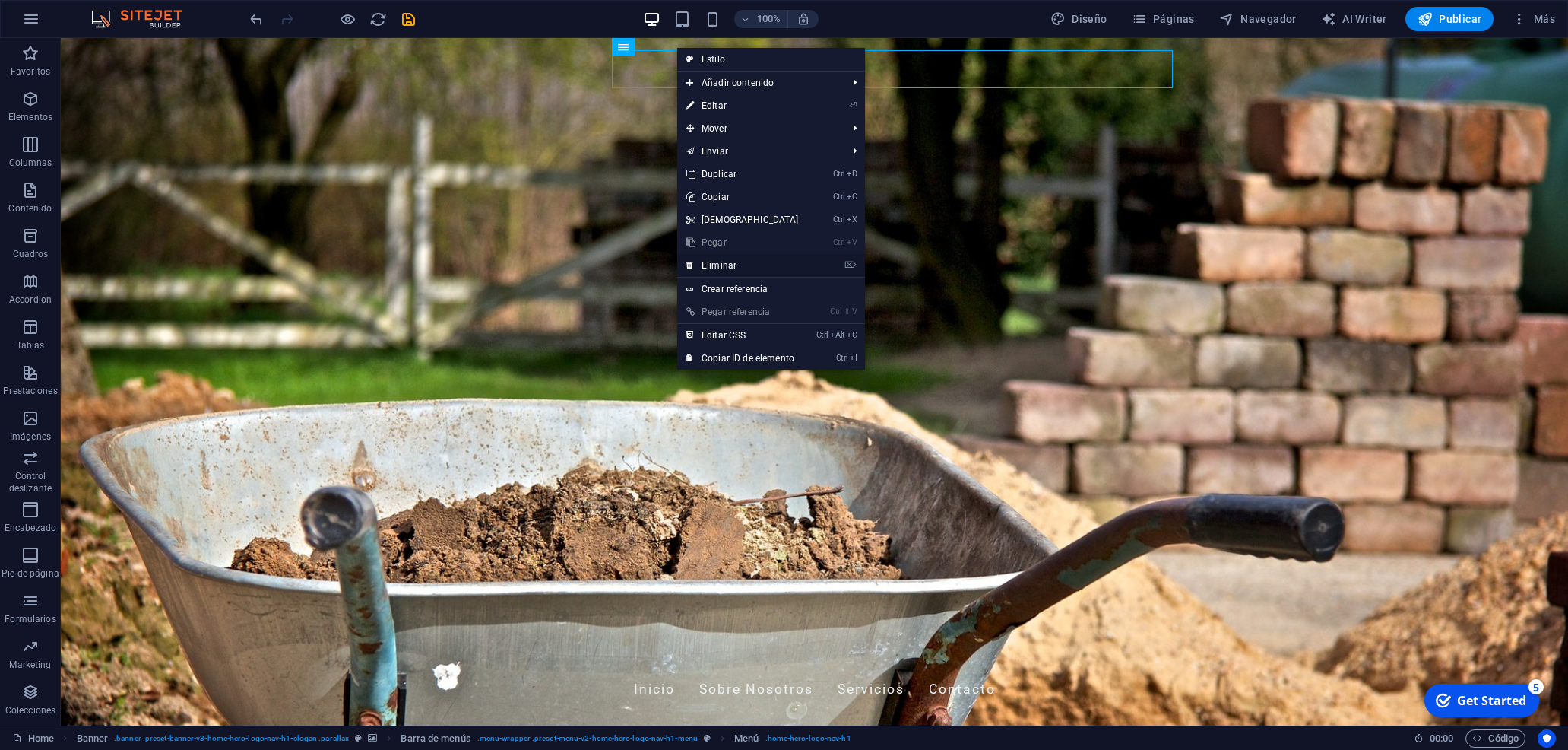
click at [749, 261] on link "⌦ Eliminar" at bounding box center [742, 265] width 131 height 22
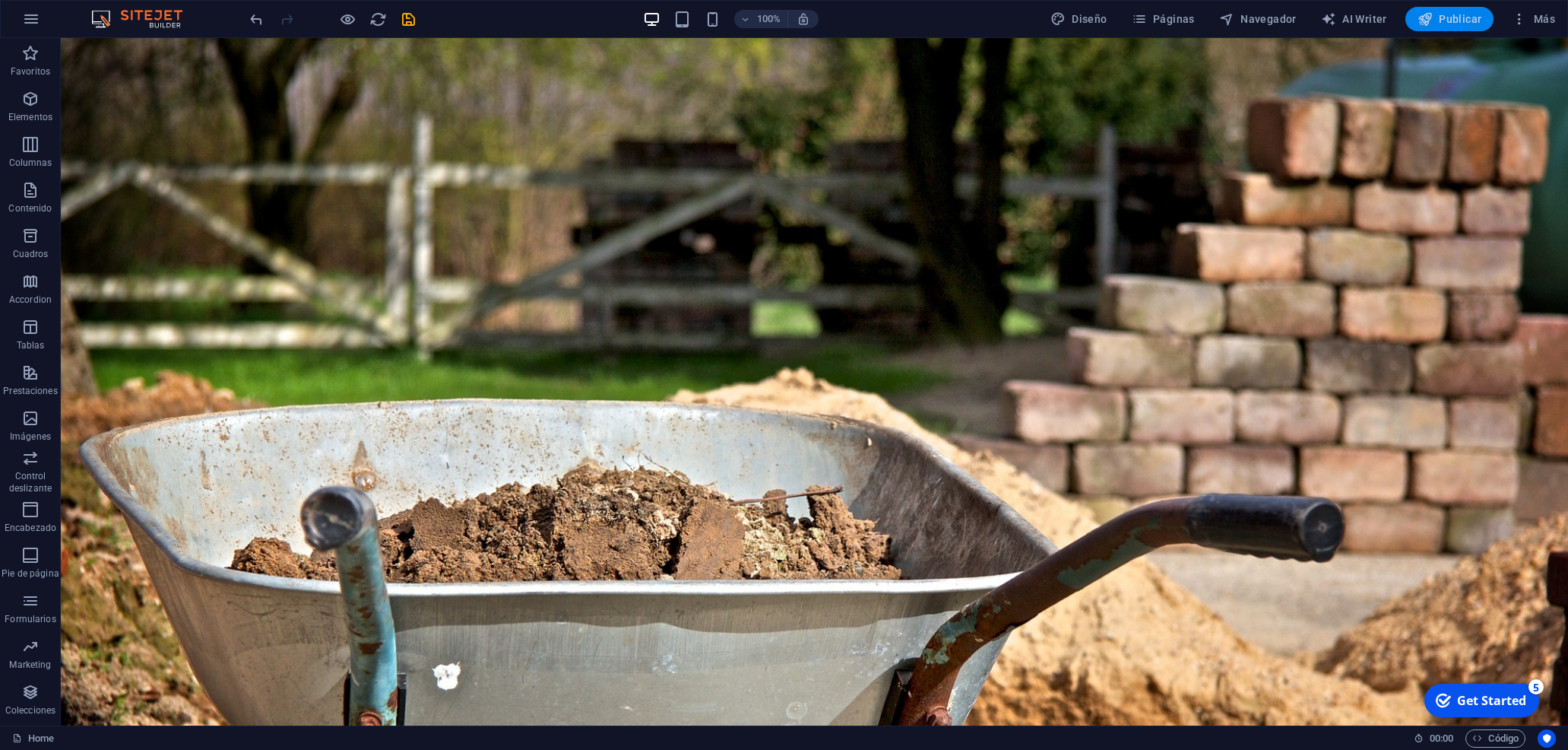
click at [1471, 19] on span "Publicar" at bounding box center [1450, 19] width 65 height 15
